Goal: Task Accomplishment & Management: Manage account settings

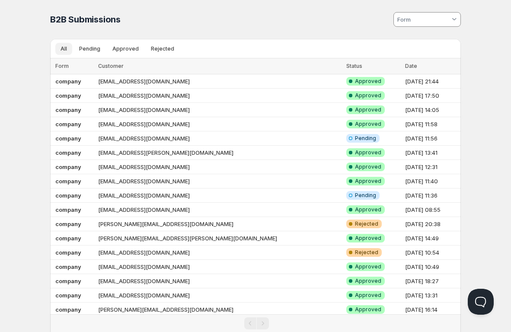
click at [94, 48] on span "Pending" at bounding box center [89, 48] width 21 height 7
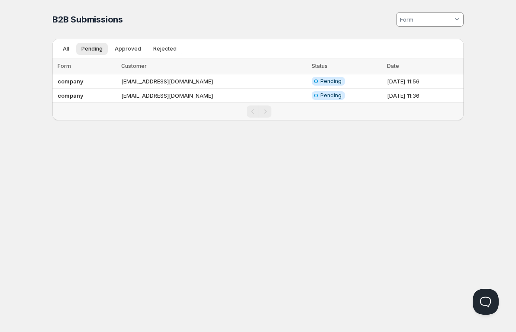
click at [68, 50] on span "All" at bounding box center [66, 48] width 6 height 7
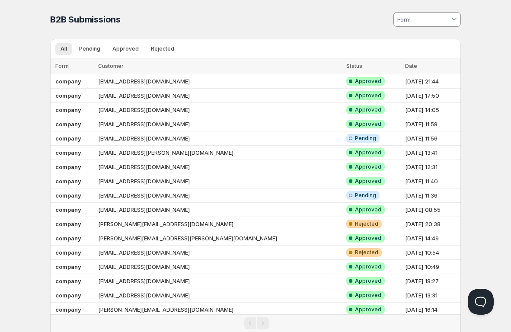
click at [93, 47] on span "Pending" at bounding box center [89, 48] width 21 height 7
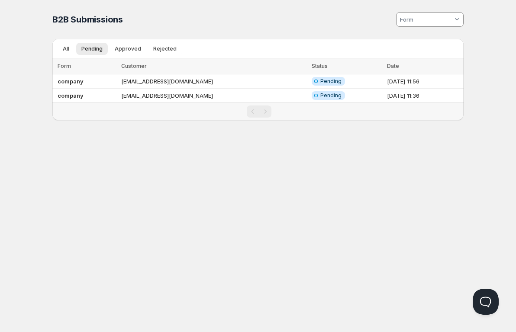
click at [67, 49] on span "All" at bounding box center [66, 48] width 6 height 7
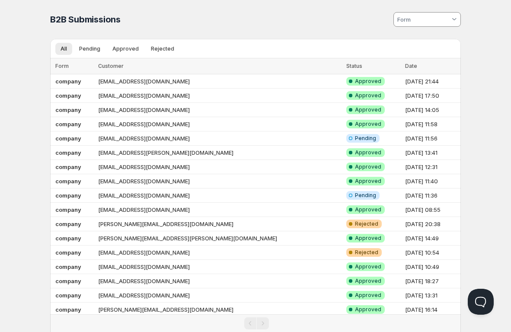
click at [76, 45] on button "Pending" at bounding box center [90, 49] width 32 height 12
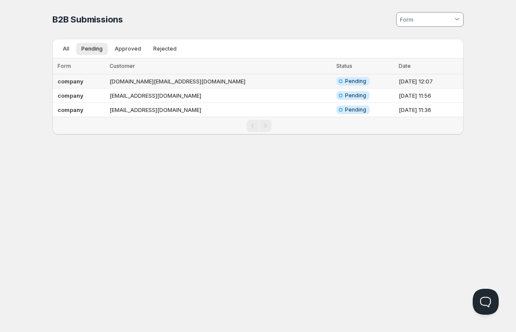
click at [93, 83] on td "company" at bounding box center [79, 81] width 54 height 14
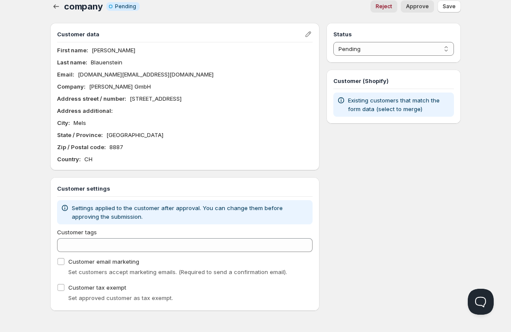
scroll to position [10, 0]
click at [451, 47] on select "Pending Approved Rejected Ignored Spam" at bounding box center [393, 49] width 121 height 14
select select "1"
click at [333, 42] on select "Pending Approved Rejected Ignored Spam" at bounding box center [393, 49] width 121 height 14
click at [410, 157] on div "Status Pending Approved Rejected Ignored Spam Approved Customer (Shopify) Exist…" at bounding box center [394, 166] width 135 height 288
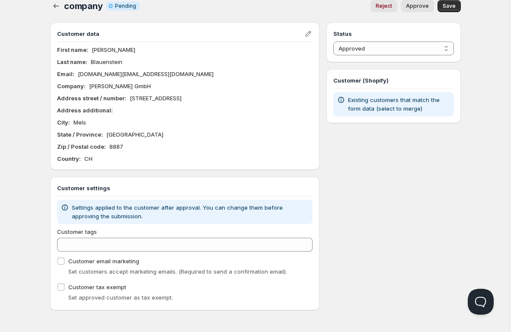
click at [453, 9] on span "Save" at bounding box center [449, 6] width 13 height 7
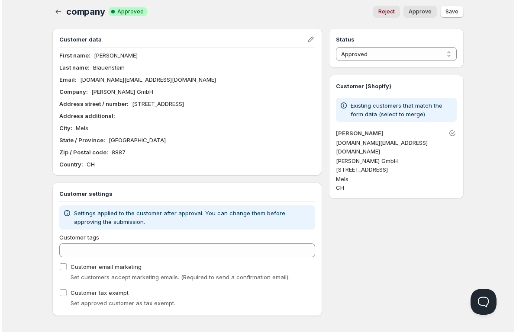
scroll to position [0, 0]
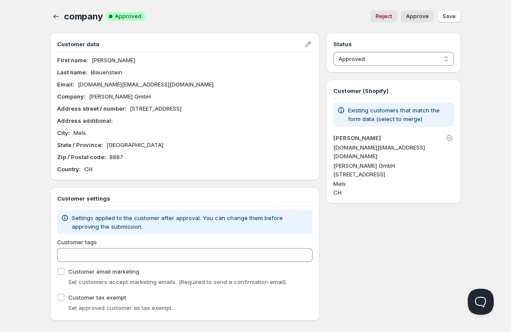
click at [56, 19] on icon "button" at bounding box center [56, 16] width 9 height 9
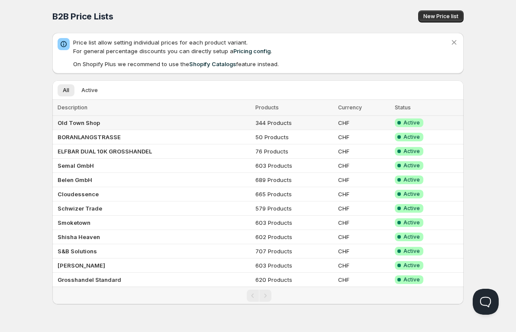
click at [93, 124] on b "Old Town Shop" at bounding box center [79, 122] width 42 height 7
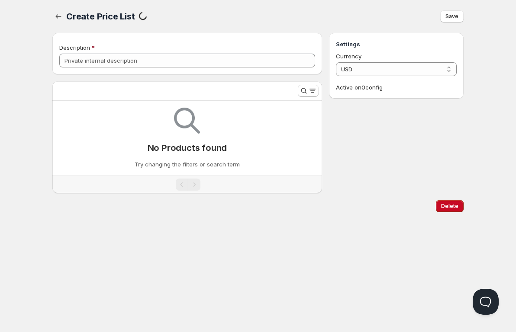
type input "Old Town Shop"
select select "CHF"
